Goal: Find specific page/section: Find specific page/section

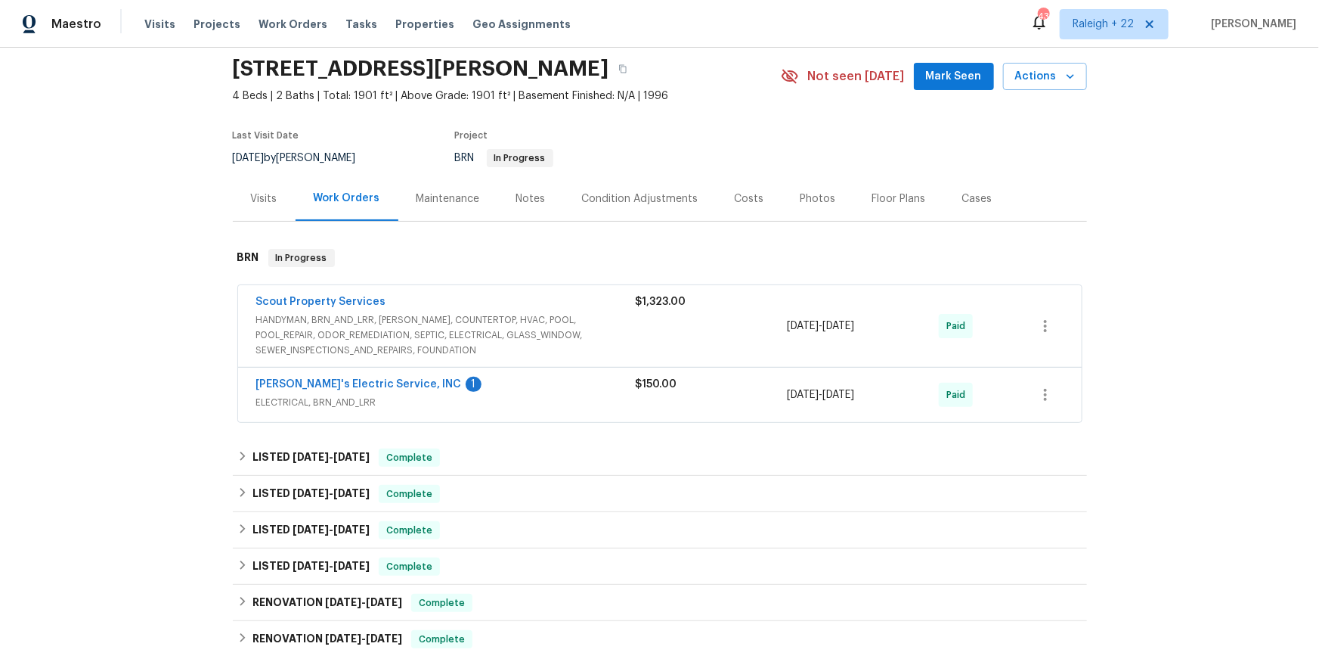
scroll to position [70, 0]
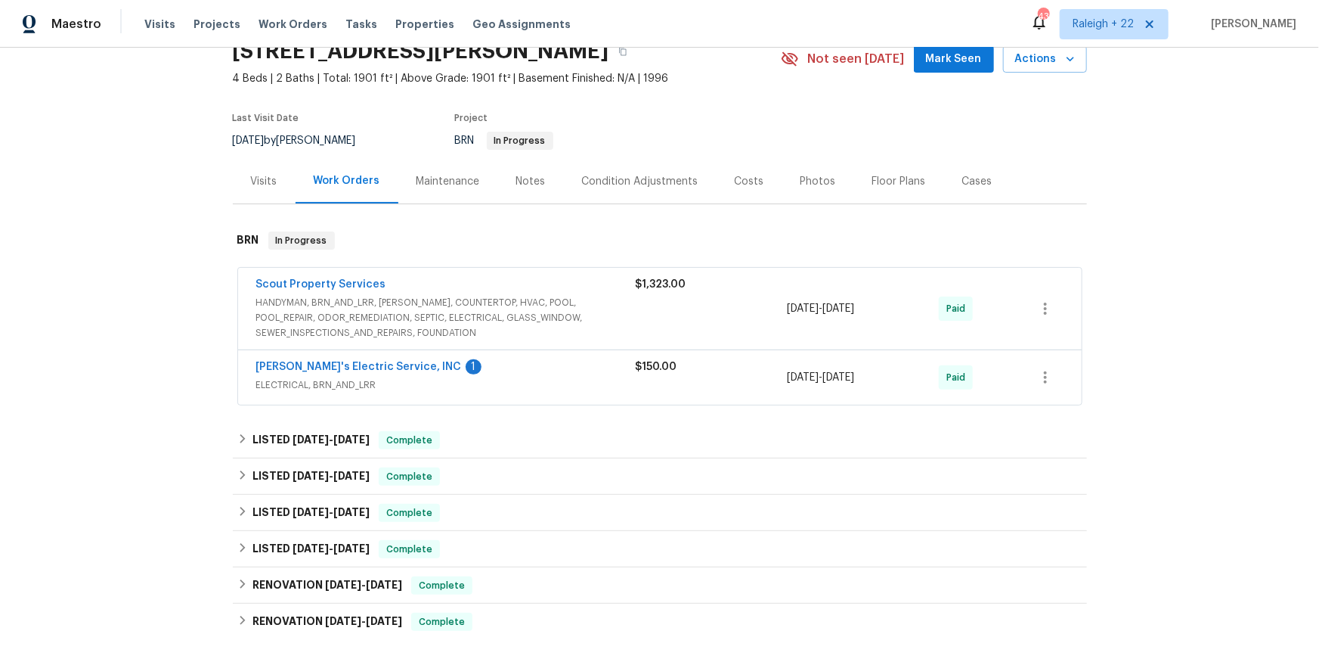
click at [270, 203] on div "Visits" at bounding box center [264, 181] width 63 height 45
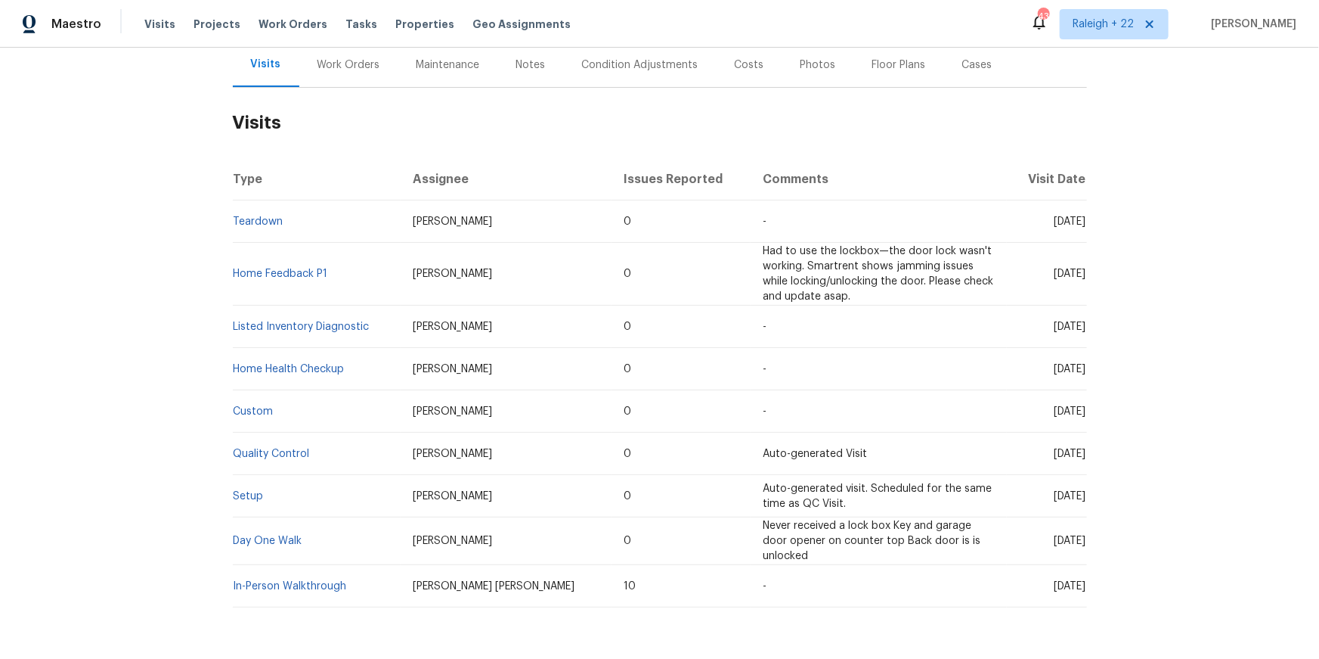
scroll to position [186, 0]
click at [265, 228] on link "Teardown" at bounding box center [259, 222] width 50 height 11
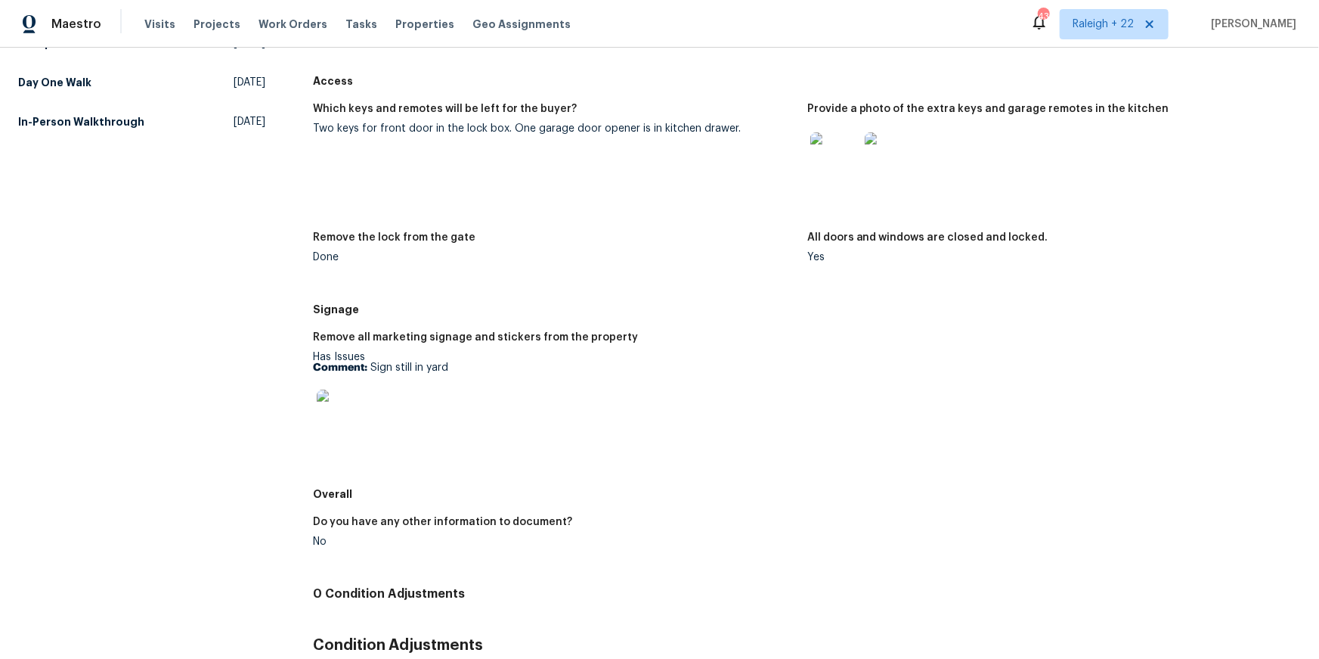
scroll to position [397, 0]
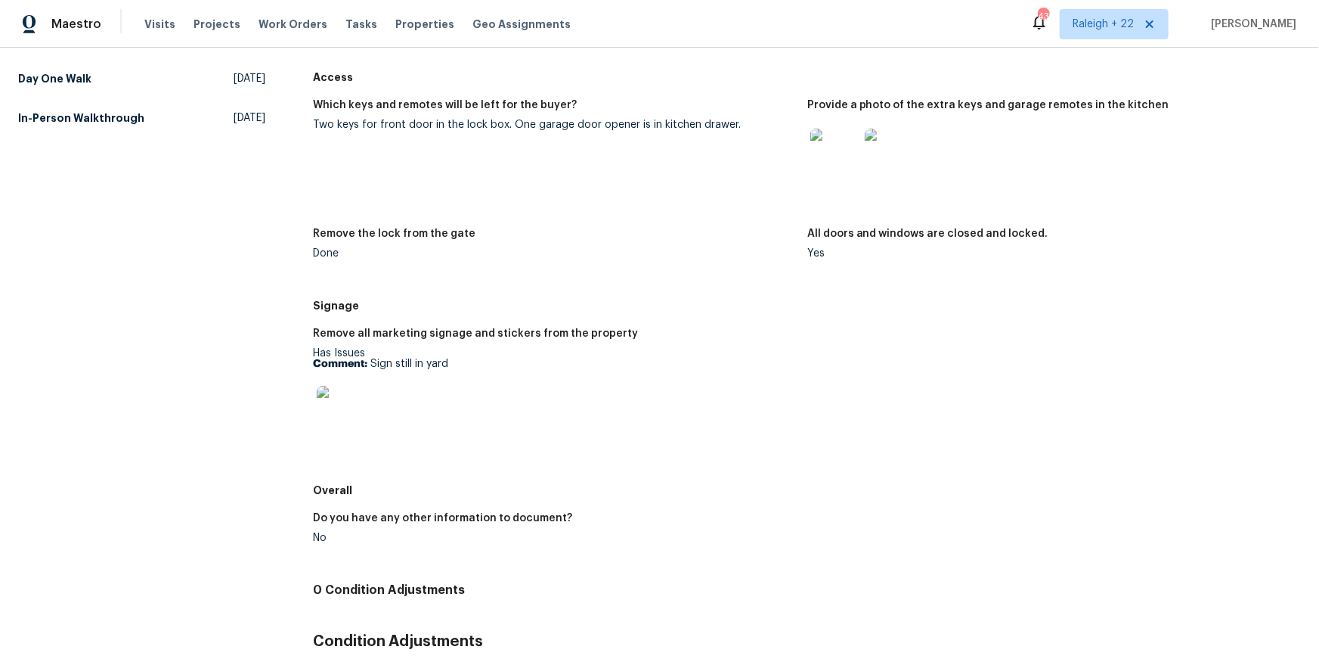
click at [928, 186] on div at bounding box center [1049, 152] width 482 height 67
click at [903, 177] on img at bounding box center [889, 153] width 48 height 48
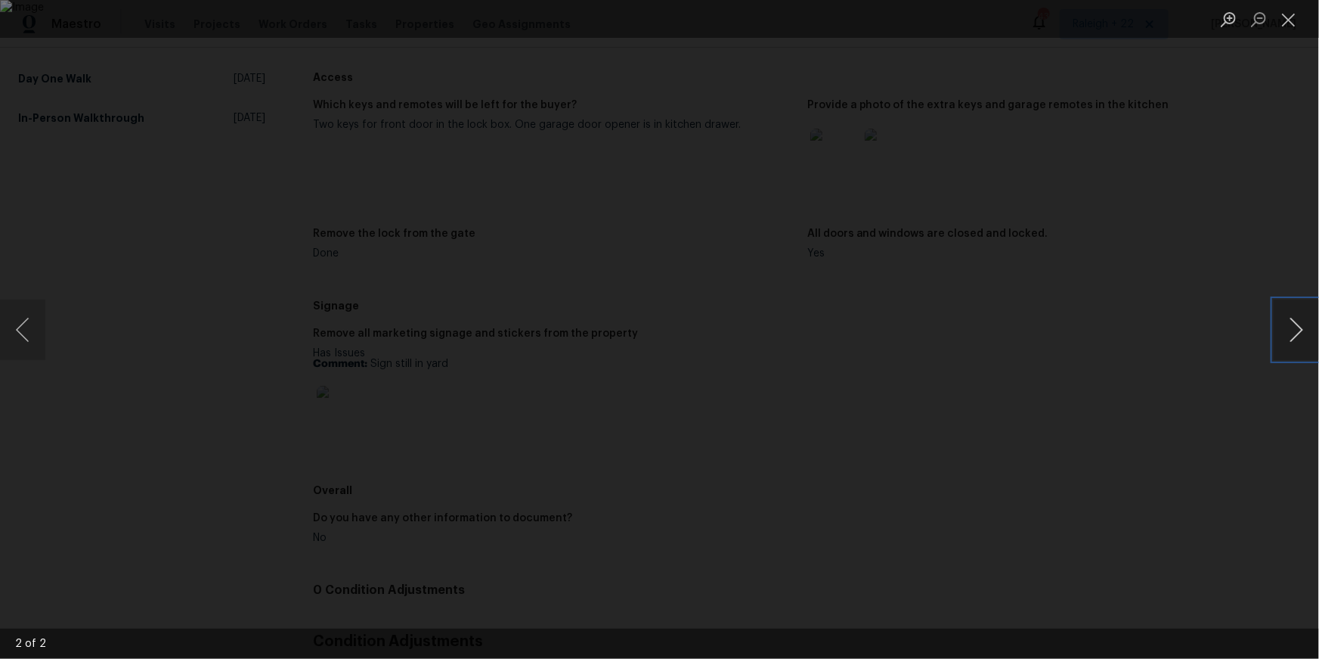
click at [1295, 318] on button "Next image" at bounding box center [1296, 329] width 45 height 60
click at [1283, 15] on button "Close lightbox" at bounding box center [1289, 19] width 30 height 26
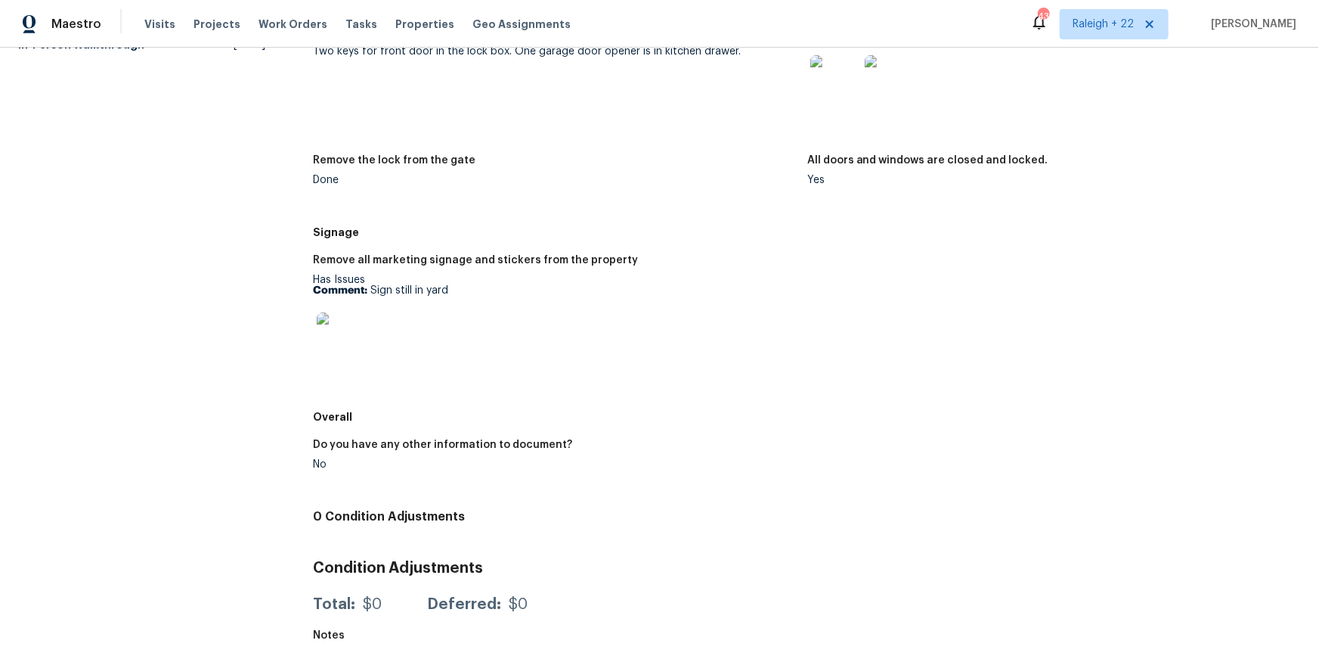
scroll to position [642, 0]
